Goal: Information Seeking & Learning: Learn about a topic

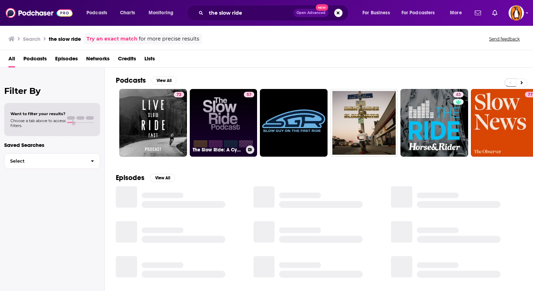
click at [197, 116] on link "57 The Slow Ride: A Cycling Podcast" at bounding box center [224, 123] width 68 height 68
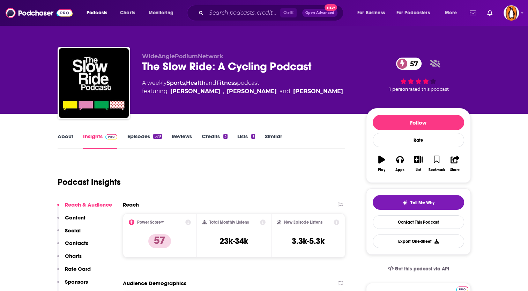
click at [69, 136] on link "About" at bounding box center [66, 141] width 16 height 16
